Goal: Task Accomplishment & Management: Complete application form

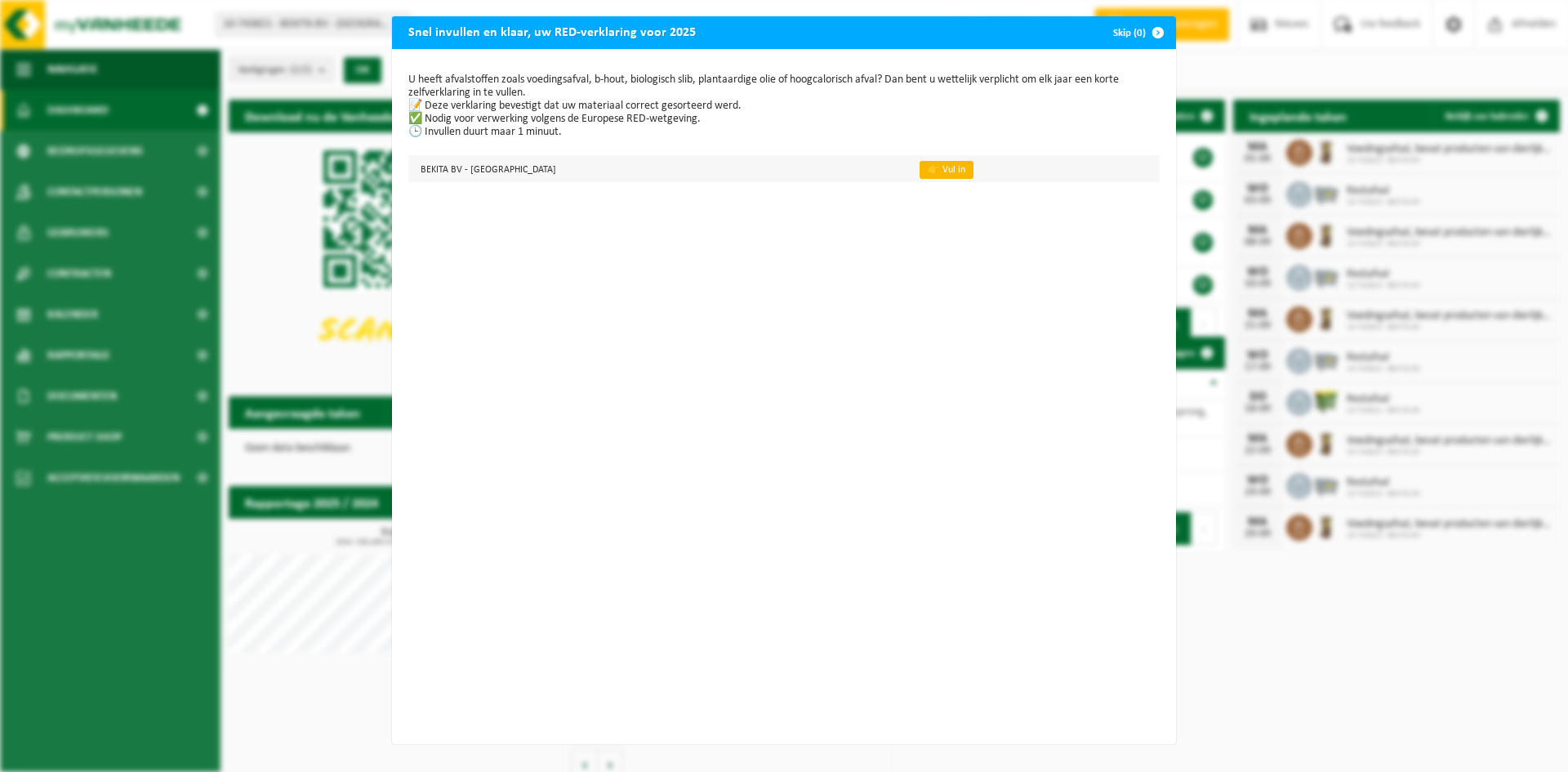
click at [920, 168] on link "👉 Vul in" at bounding box center [947, 170] width 54 height 18
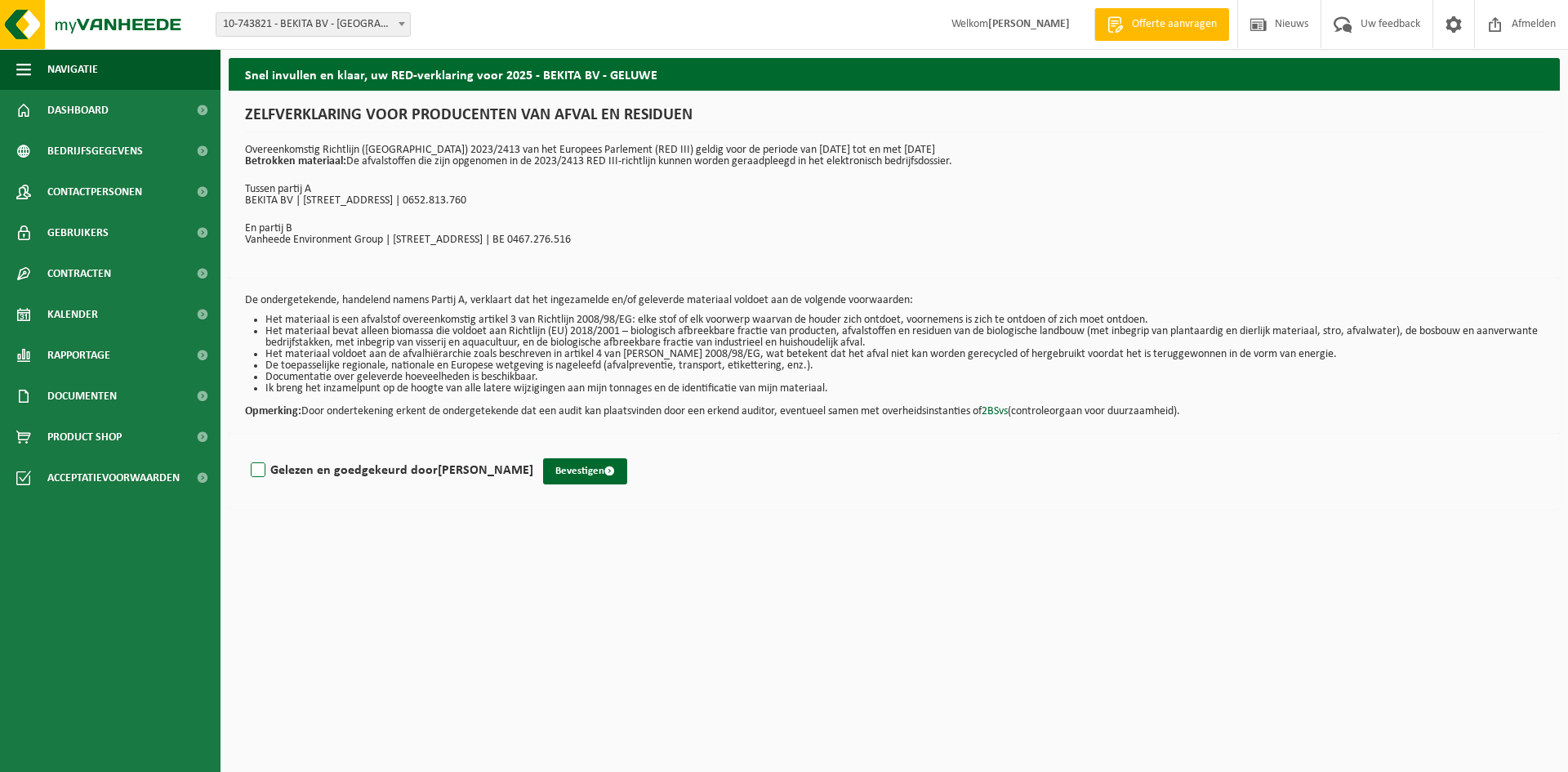
click at [259, 467] on label "Gelezen en goedgekeurd door [PERSON_NAME]" at bounding box center [390, 471] width 286 height 25
click at [533, 450] on input "Gelezen en goedgekeurd door [PERSON_NAME]" at bounding box center [533, 449] width 1 height 1
checkbox input "true"
click at [571, 475] on button "Bevestigen" at bounding box center [585, 471] width 84 height 26
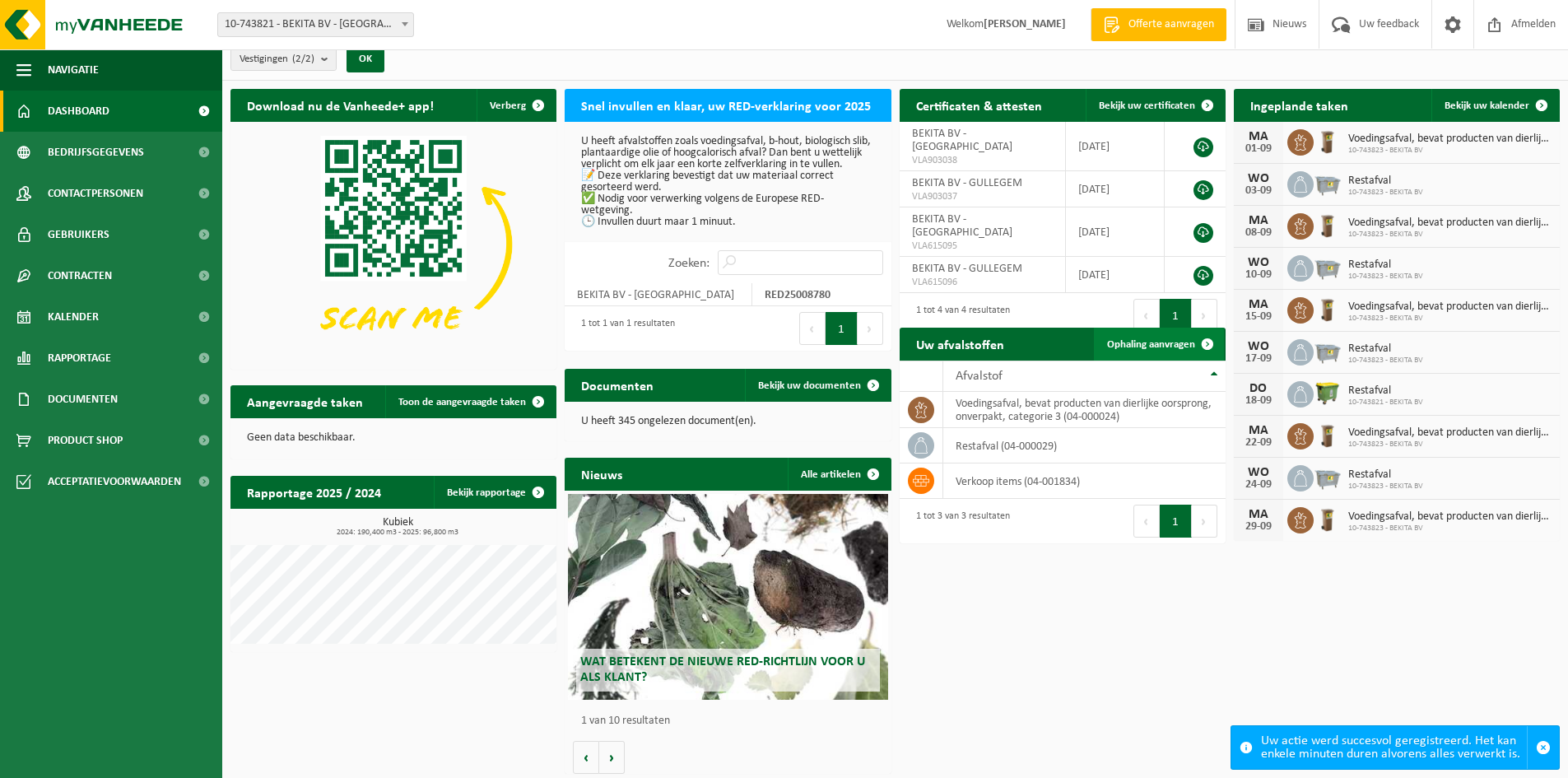
scroll to position [14, 0]
